Goal: Task Accomplishment & Management: Complete application form

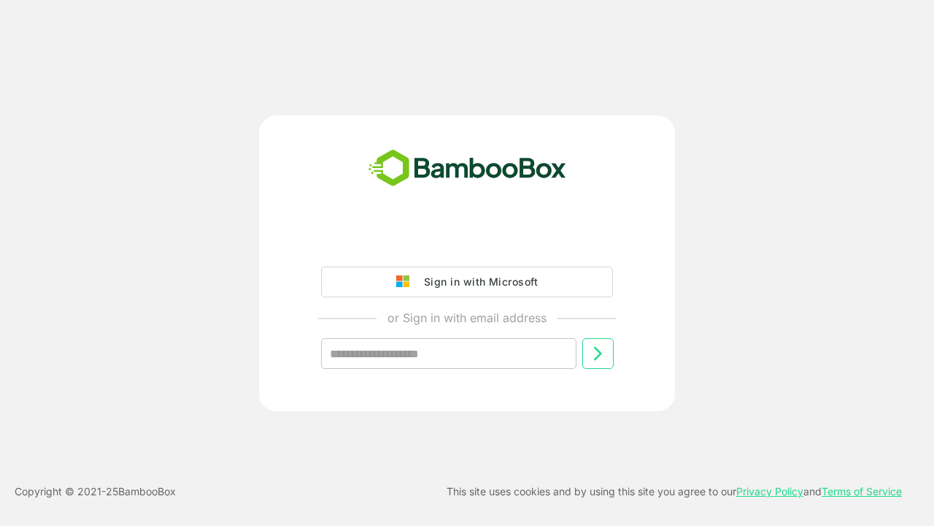
type input "**********"
click at [598, 353] on icon at bounding box center [598, 354] width 18 height 18
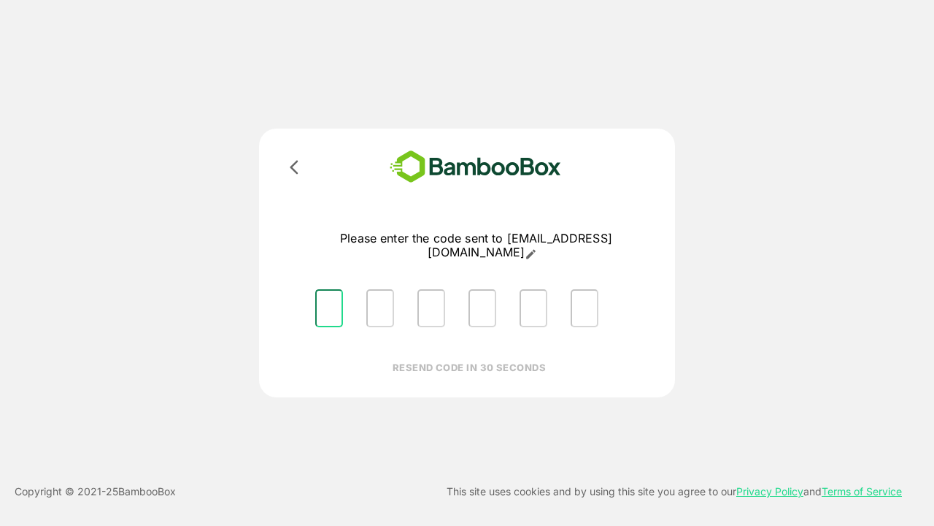
type input "*"
